Goal: Information Seeking & Learning: Check status

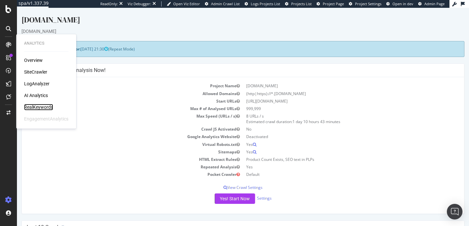
click at [31, 106] on div "RealKeywords" at bounding box center [38, 107] width 29 height 7
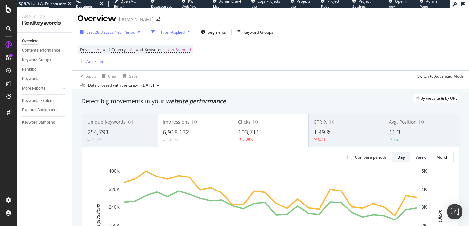
click at [111, 36] on div "Last 28 Days vs Prev. Period" at bounding box center [111, 32] width 66 height 10
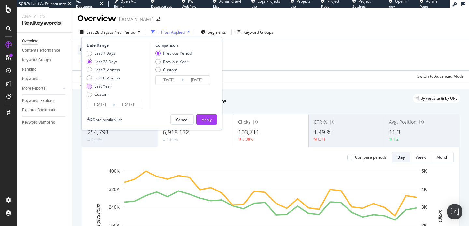
click at [103, 85] on div "Last Year" at bounding box center [103, 86] width 17 height 6
type input "[DATE]"
click at [206, 121] on div "Apply" at bounding box center [207, 120] width 10 height 6
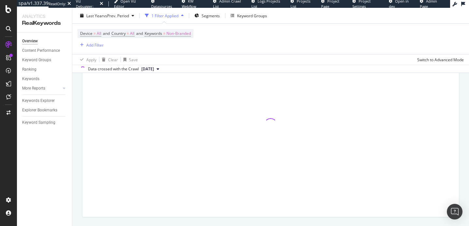
scroll to position [84, 0]
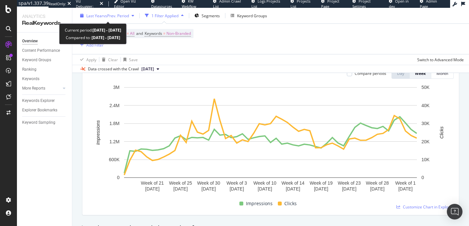
click at [108, 15] on span "vs Prev. Period" at bounding box center [116, 16] width 26 height 6
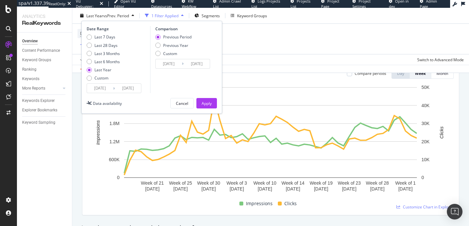
click at [107, 89] on input "[DATE]" at bounding box center [100, 88] width 26 height 9
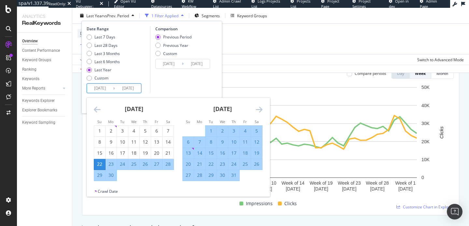
click at [99, 109] on icon "Move backward to switch to the previous month." at bounding box center [97, 110] width 7 height 8
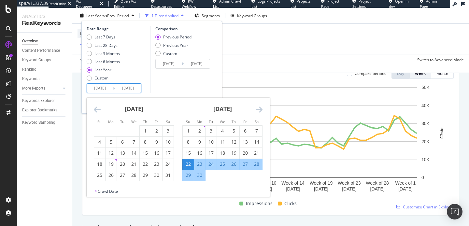
click at [99, 109] on icon "Move backward to switch to the previous month." at bounding box center [97, 110] width 7 height 8
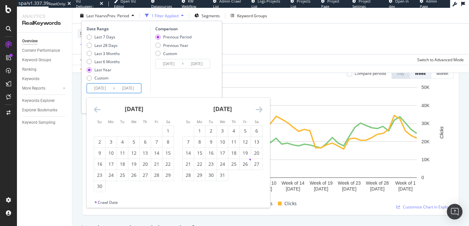
click at [99, 109] on icon "Move backward to switch to the previous month." at bounding box center [97, 110] width 7 height 8
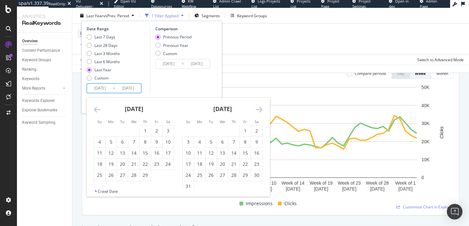
click at [99, 109] on icon "Move backward to switch to the previous month." at bounding box center [97, 110] width 7 height 8
click at [100, 110] on icon "Move backward to switch to the previous month." at bounding box center [97, 110] width 7 height 8
click at [158, 128] on div "1" at bounding box center [156, 131] width 11 height 7
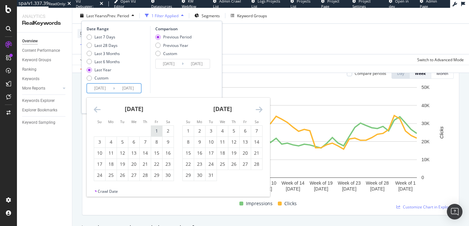
type input "[DATE]"
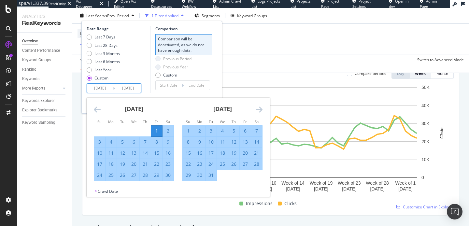
click at [212, 72] on div "Date Range Last 7 Days Last 28 Days Last 3 Months Last 6 Months Last Year Custo…" at bounding box center [152, 59] width 130 height 67
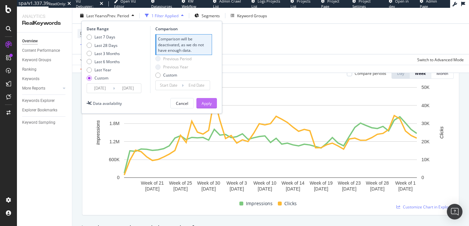
click at [211, 105] on div "Apply" at bounding box center [207, 103] width 10 height 6
